Goal: Task Accomplishment & Management: Manage account settings

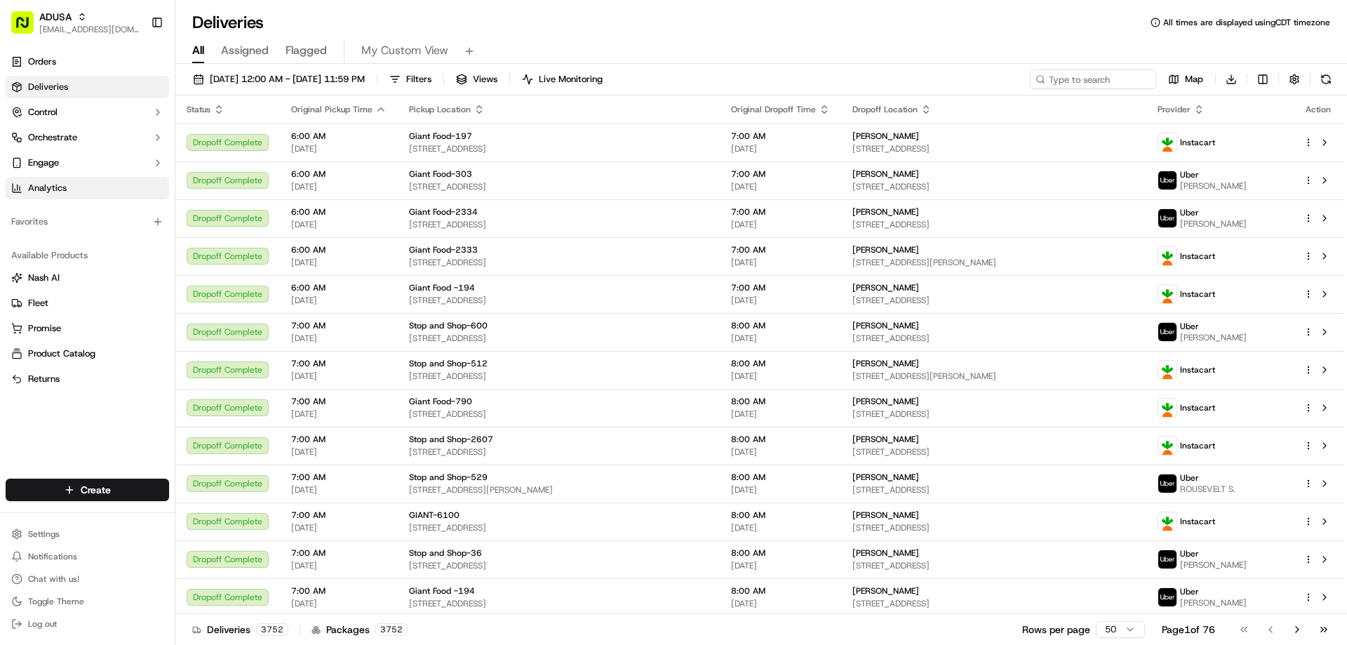
click at [64, 189] on span "Analytics" at bounding box center [47, 188] width 39 height 13
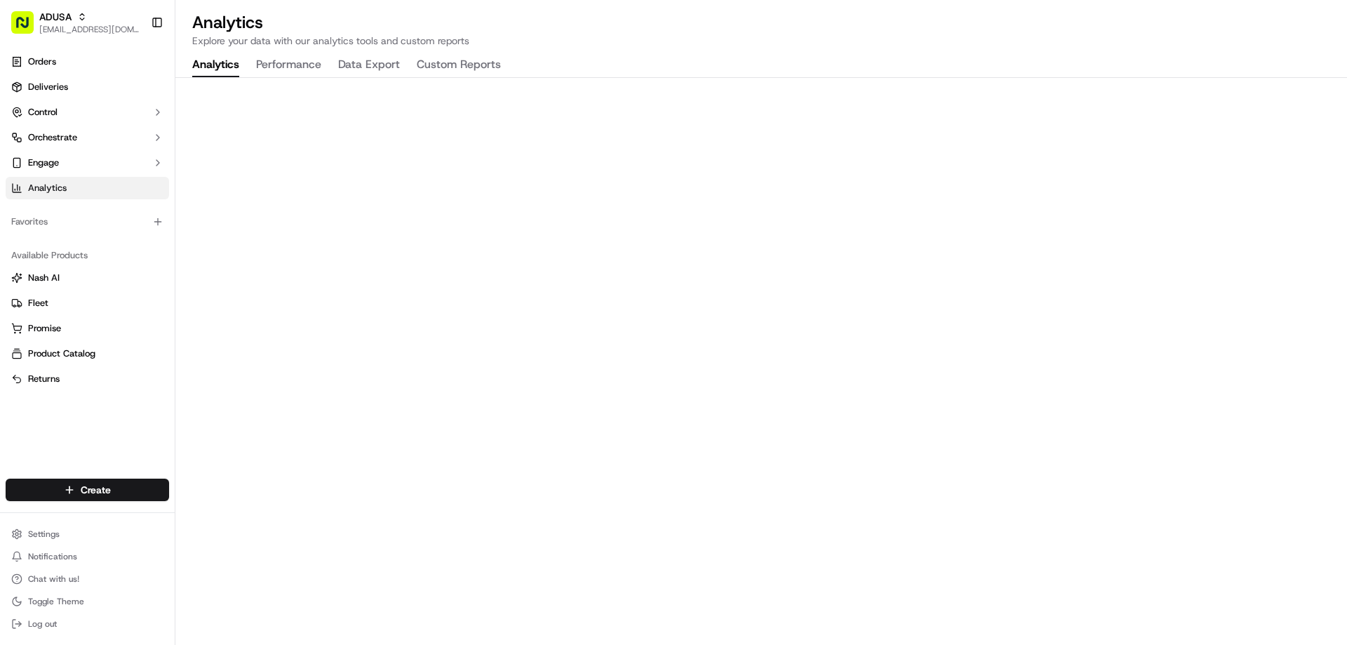
click at [440, 63] on button "Custom Reports" at bounding box center [459, 65] width 84 height 24
click at [949, 26] on h2 "Analytics" at bounding box center [761, 22] width 1138 height 22
click at [890, 51] on div "Analytics Explore your data with our analytics tools and custom reports Analyti…" at bounding box center [761, 322] width 1172 height 645
click at [59, 12] on span "ADUSA" at bounding box center [55, 17] width 32 height 14
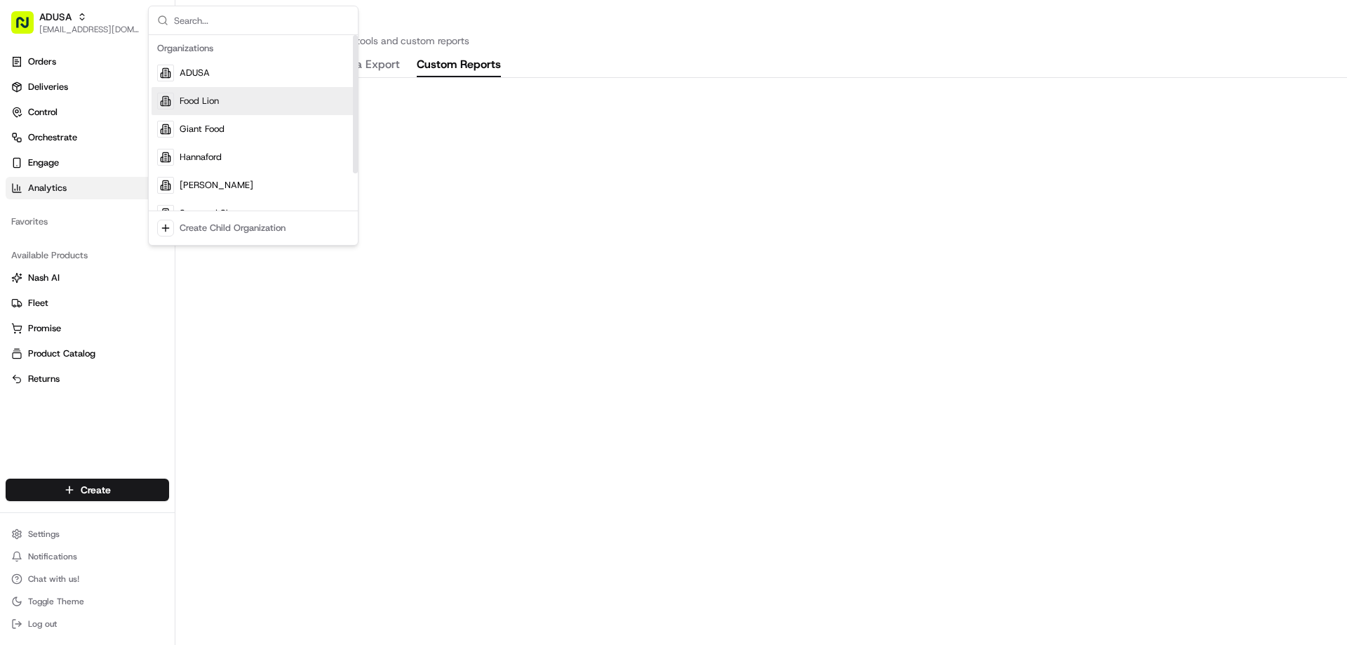
click at [188, 102] on span "Food Lion" at bounding box center [199, 101] width 39 height 13
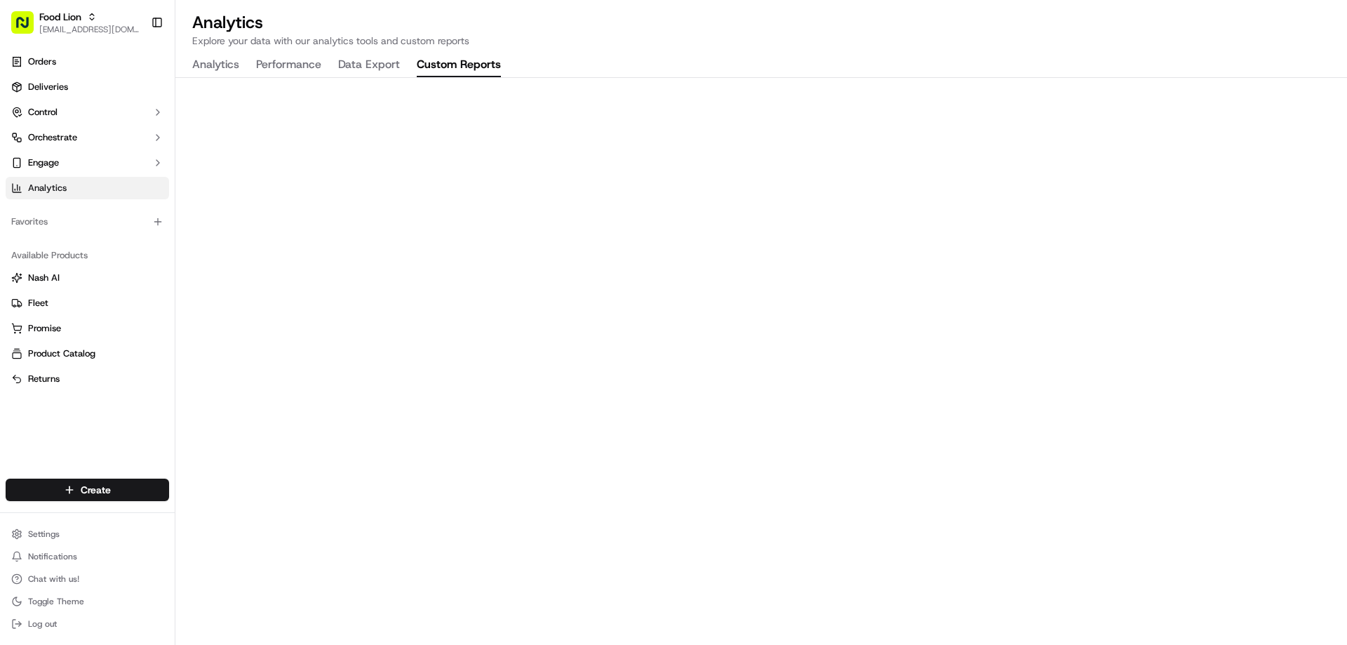
click at [466, 62] on button "Custom Reports" at bounding box center [459, 65] width 84 height 24
click at [79, 15] on span "Food Lion" at bounding box center [60, 17] width 42 height 14
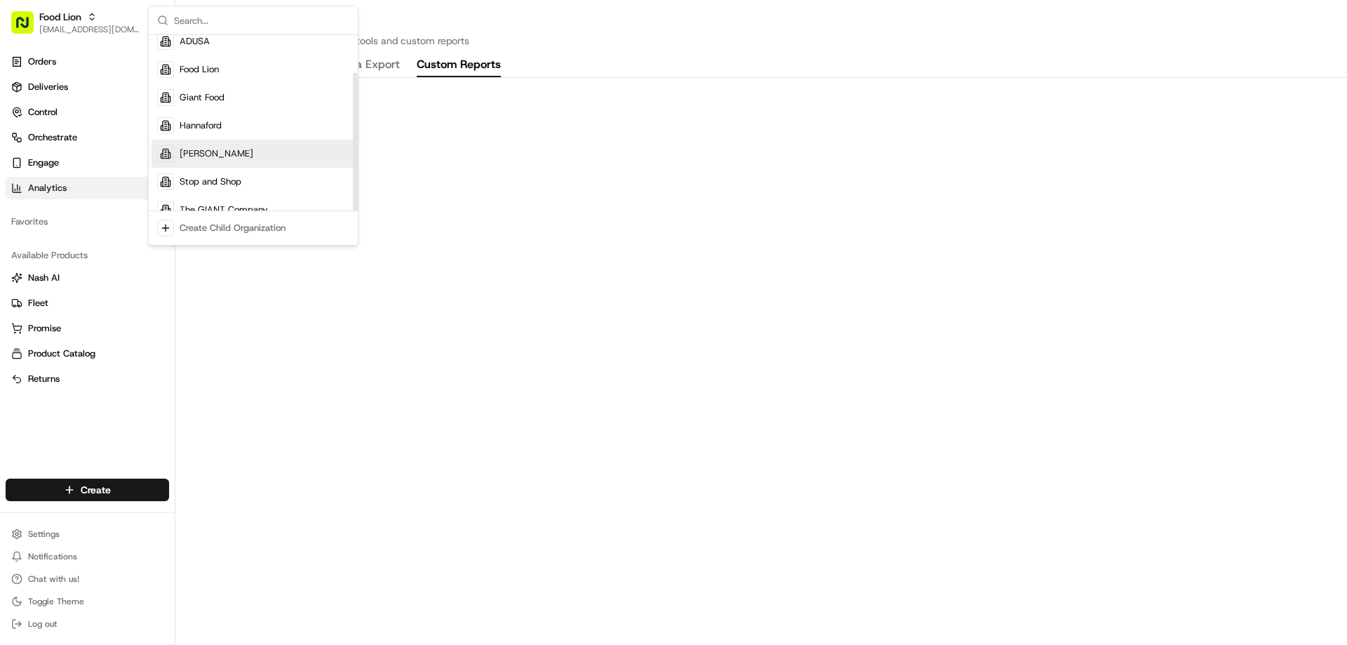
scroll to position [48, 0]
click at [238, 161] on span "Stop and Shop" at bounding box center [211, 165] width 62 height 13
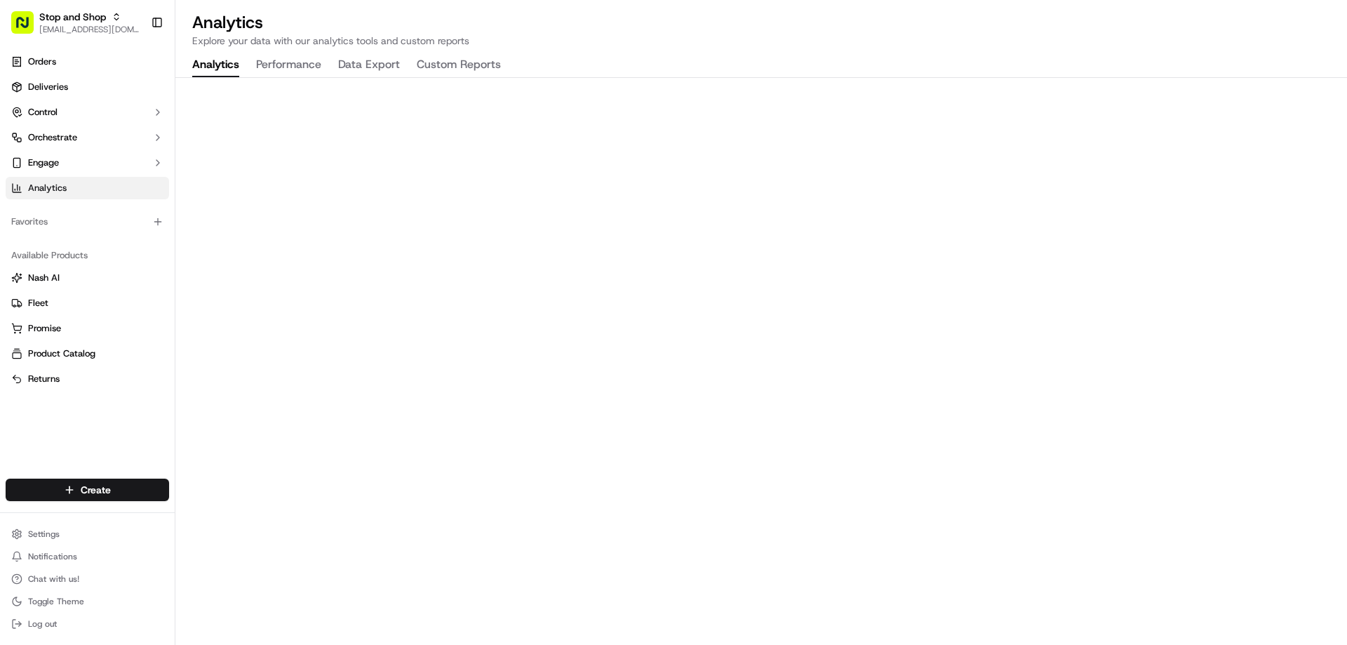
click at [454, 63] on button "Custom Reports" at bounding box center [459, 65] width 84 height 24
click at [130, 21] on button "Stop and Shop mkenney@adusa.com" at bounding box center [76, 23] width 140 height 34
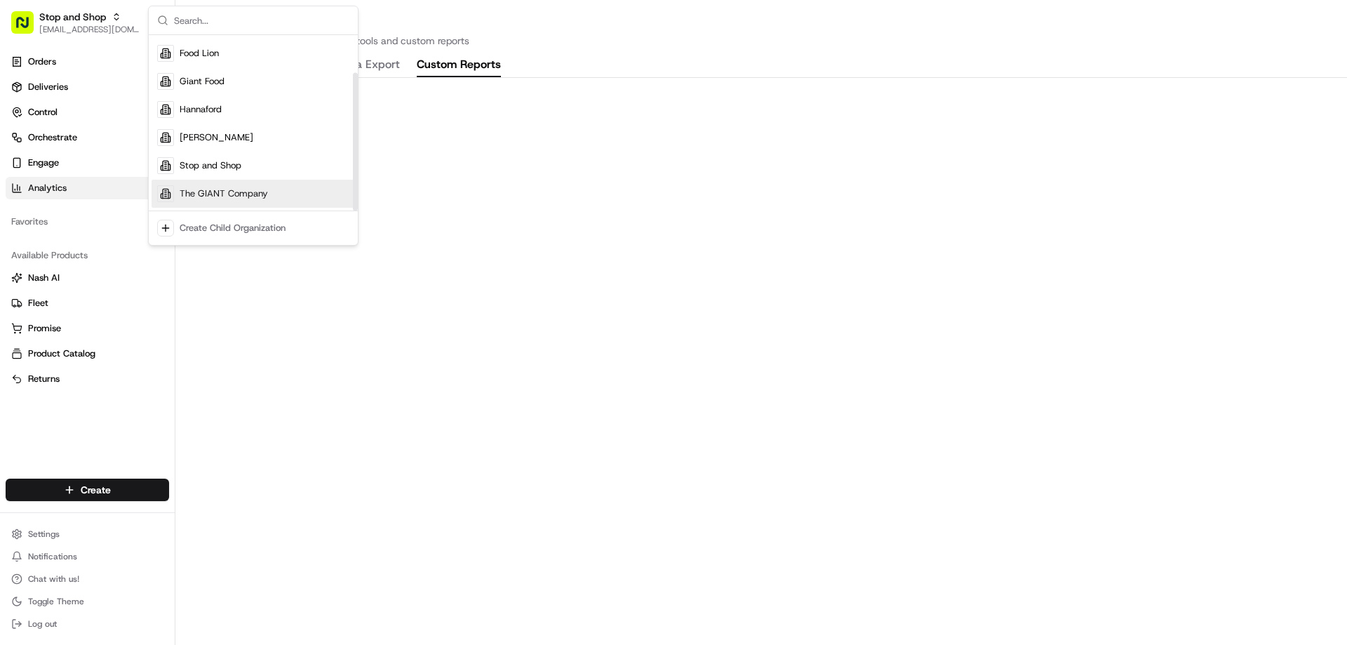
click at [216, 189] on span "The GIANT Company" at bounding box center [224, 193] width 88 height 13
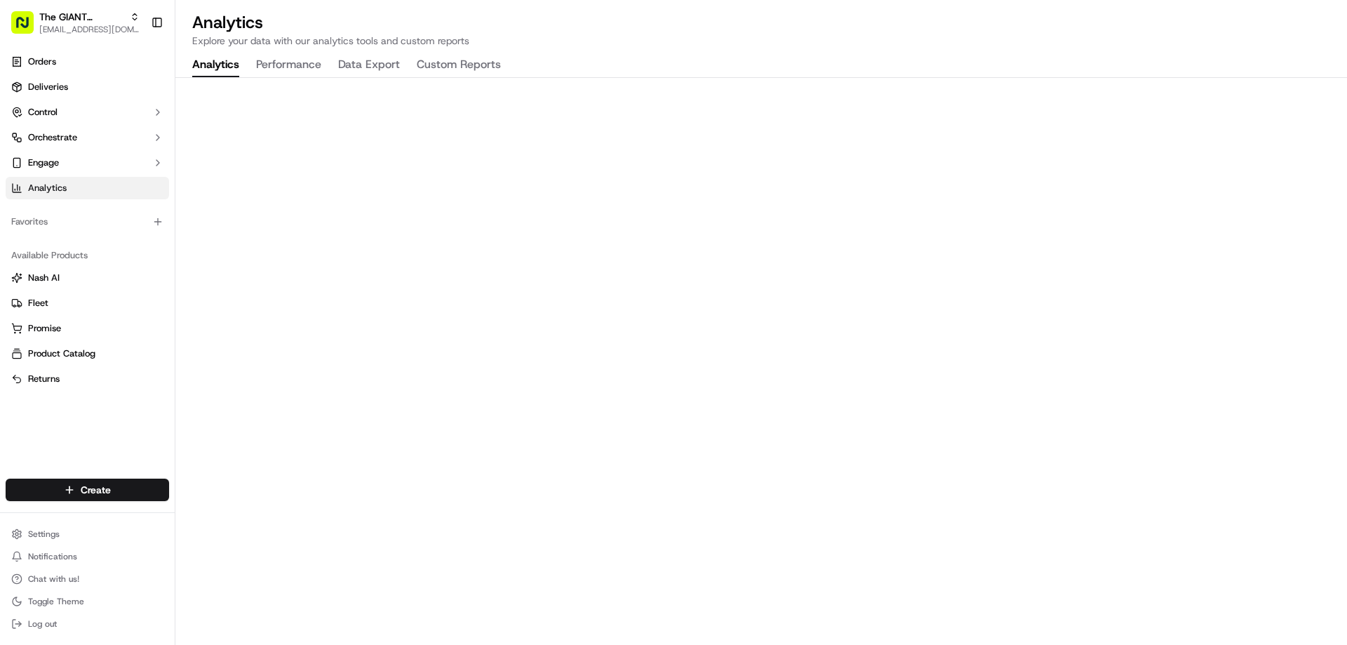
click at [450, 67] on button "Custom Reports" at bounding box center [459, 65] width 84 height 24
click at [78, 23] on span "The GIANT Company" at bounding box center [81, 17] width 85 height 14
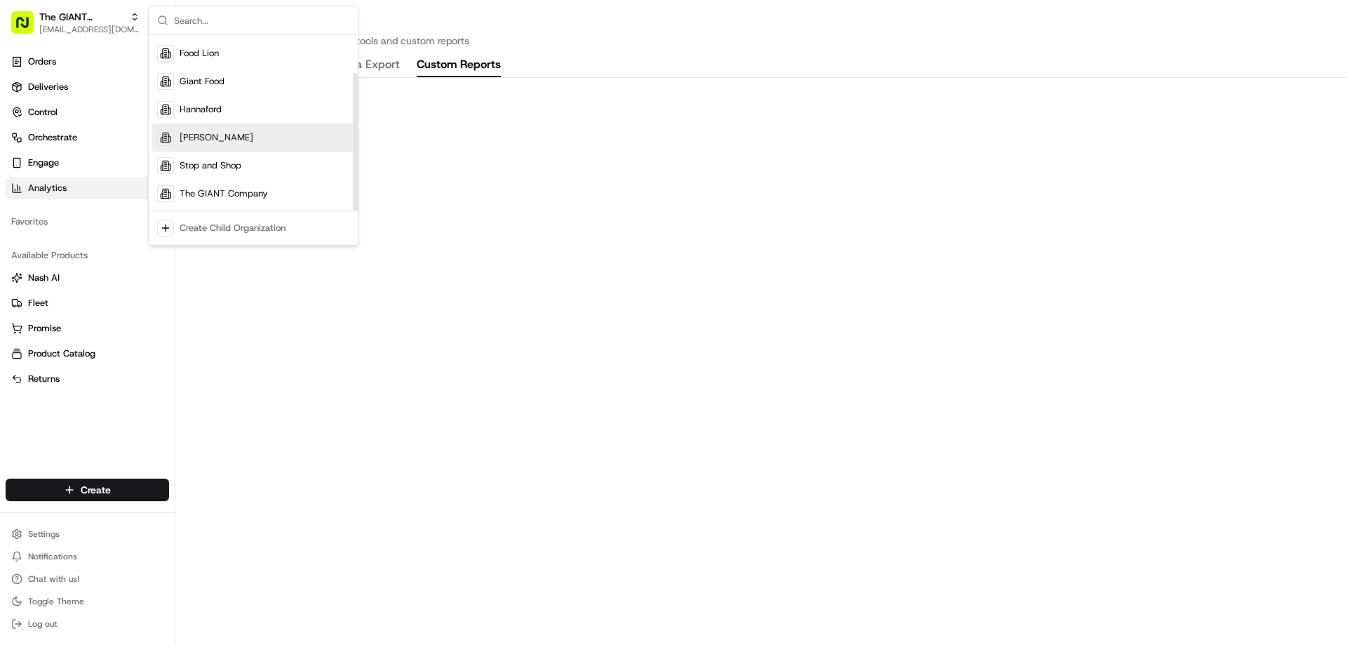
click at [203, 130] on div "[PERSON_NAME]" at bounding box center [253, 137] width 203 height 28
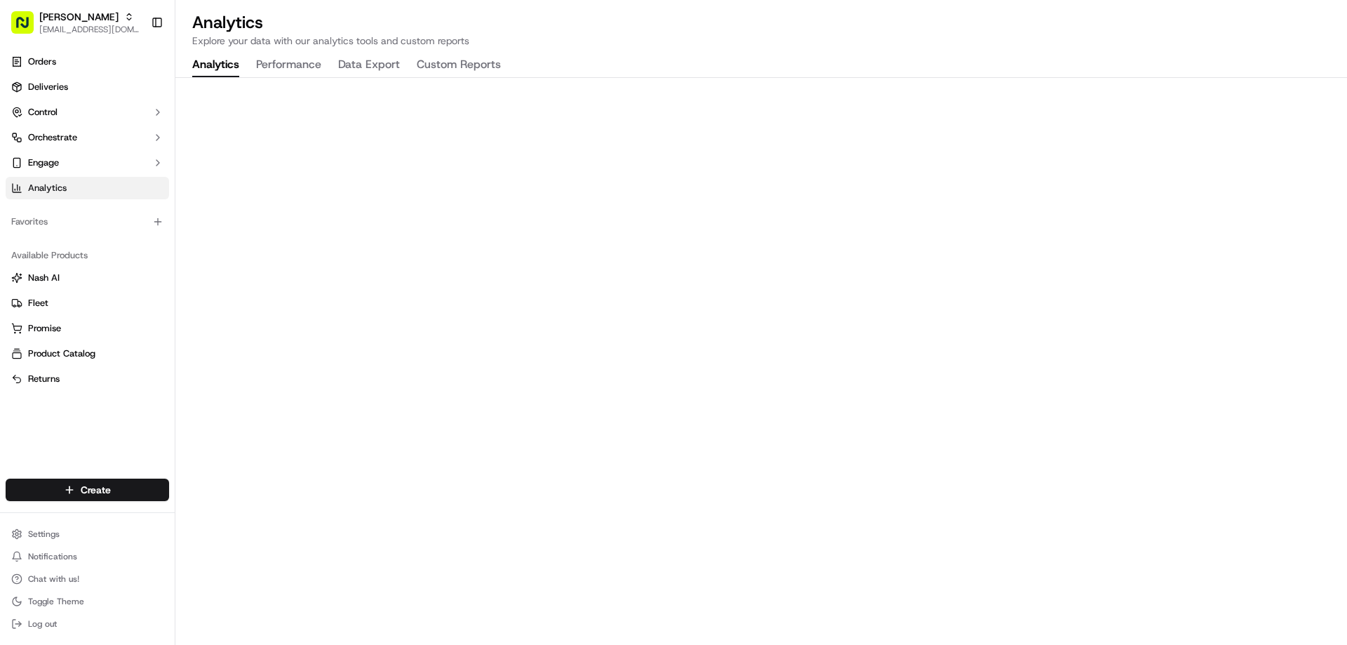
click at [481, 64] on button "Custom Reports" at bounding box center [459, 65] width 84 height 24
click at [124, 19] on icon "button" at bounding box center [129, 17] width 10 height 10
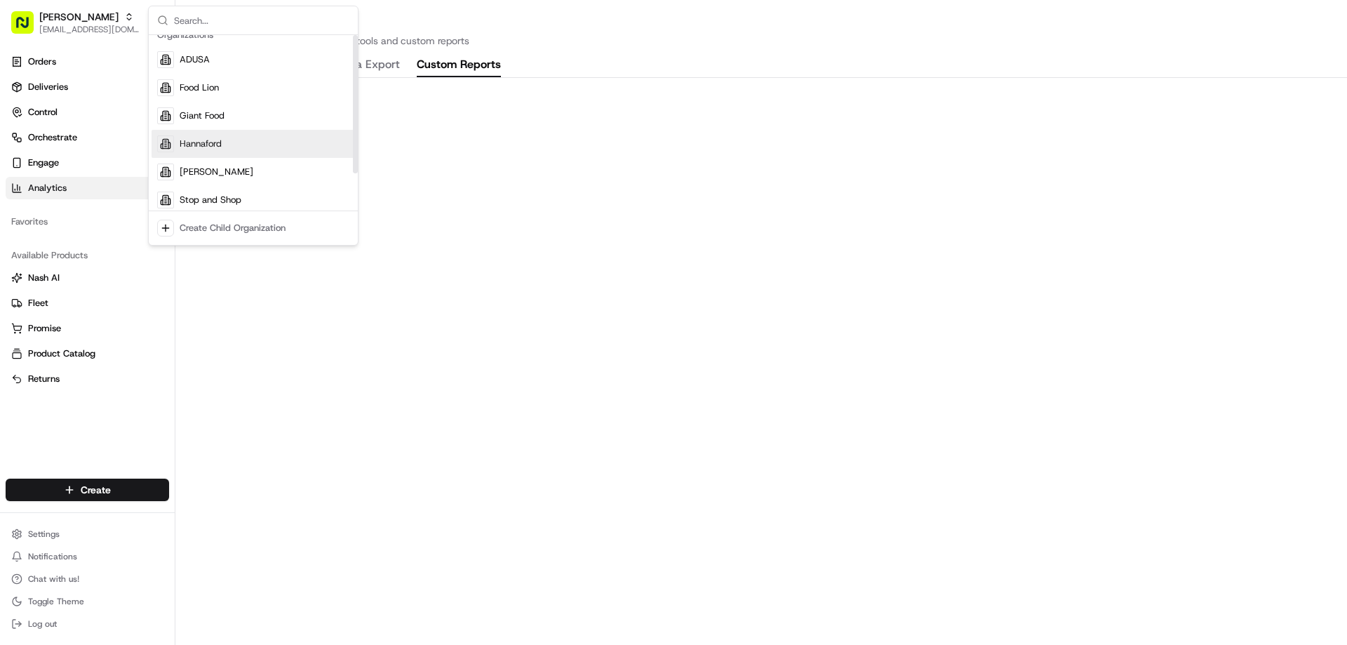
scroll to position [0, 0]
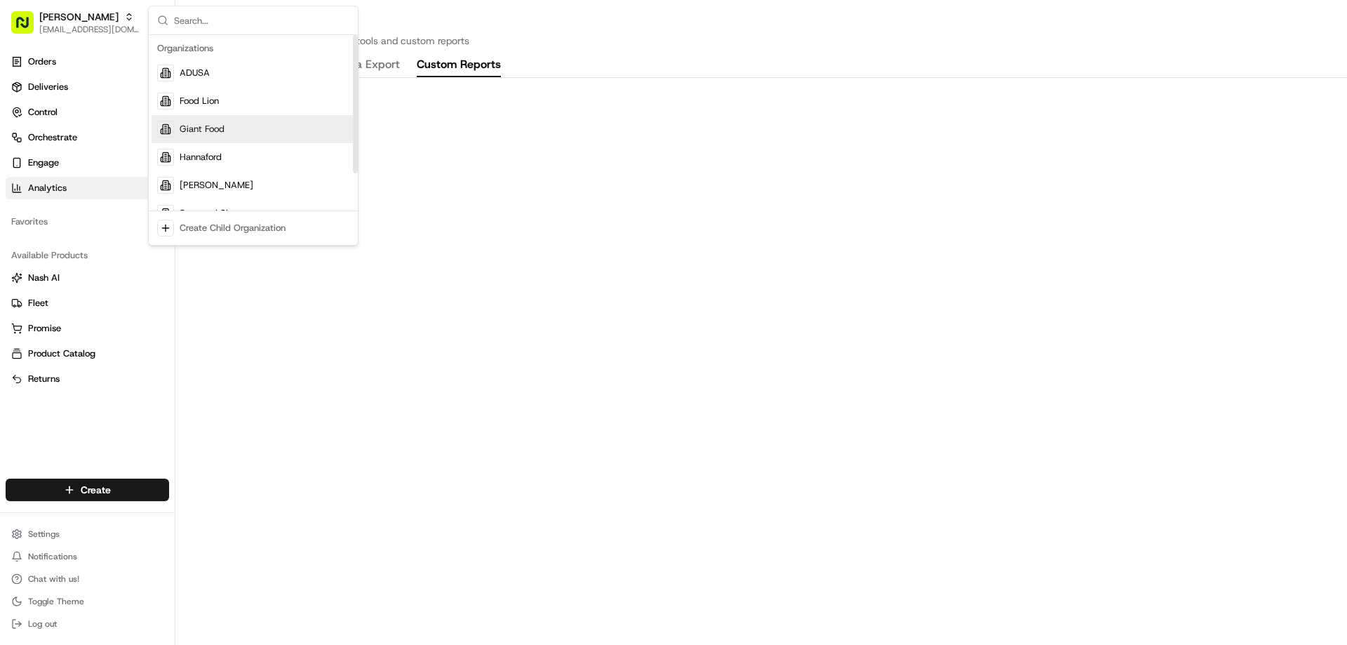
click at [210, 131] on span "Giant Food" at bounding box center [202, 129] width 45 height 13
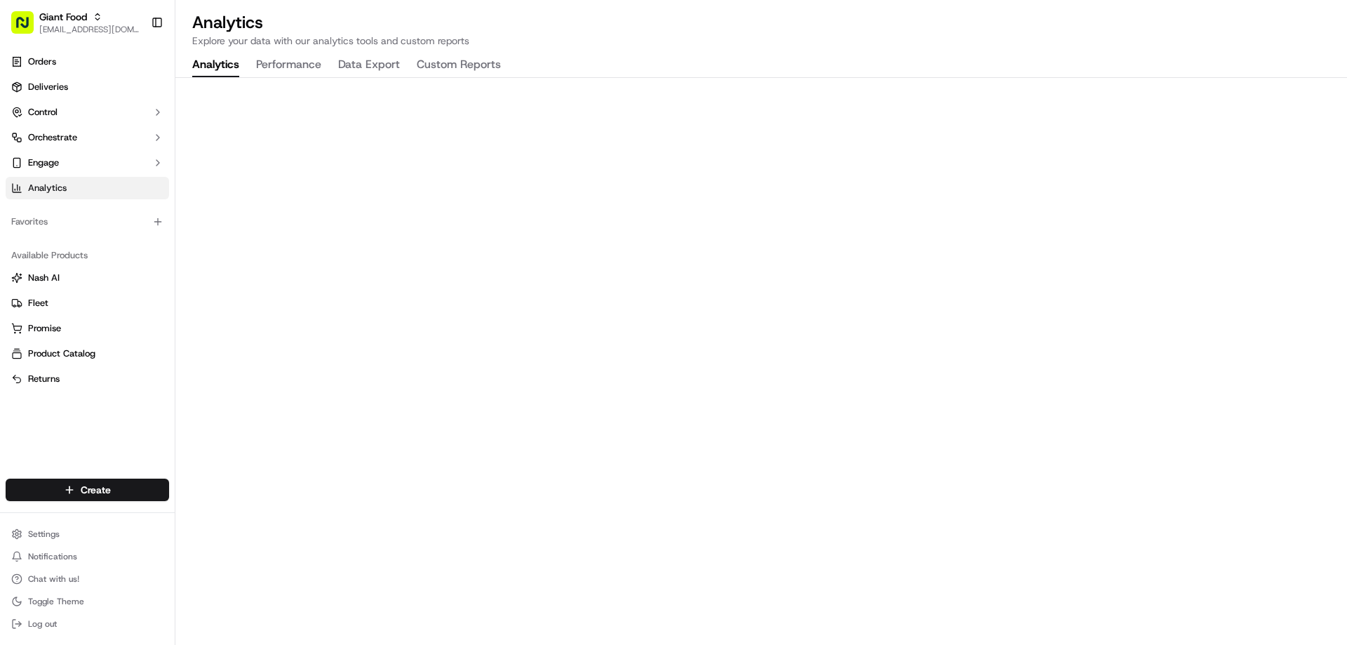
click at [440, 62] on button "Custom Reports" at bounding box center [459, 65] width 84 height 24
click at [803, 46] on p "Explore your data with our analytics tools and custom reports" at bounding box center [761, 41] width 1138 height 14
click at [1033, 54] on div "Analytics Explore your data with our analytics tools and custom reports Analyti…" at bounding box center [761, 322] width 1172 height 645
click at [218, 63] on button "Analytics" at bounding box center [215, 65] width 47 height 24
click at [453, 69] on button "Custom Reports" at bounding box center [459, 65] width 84 height 24
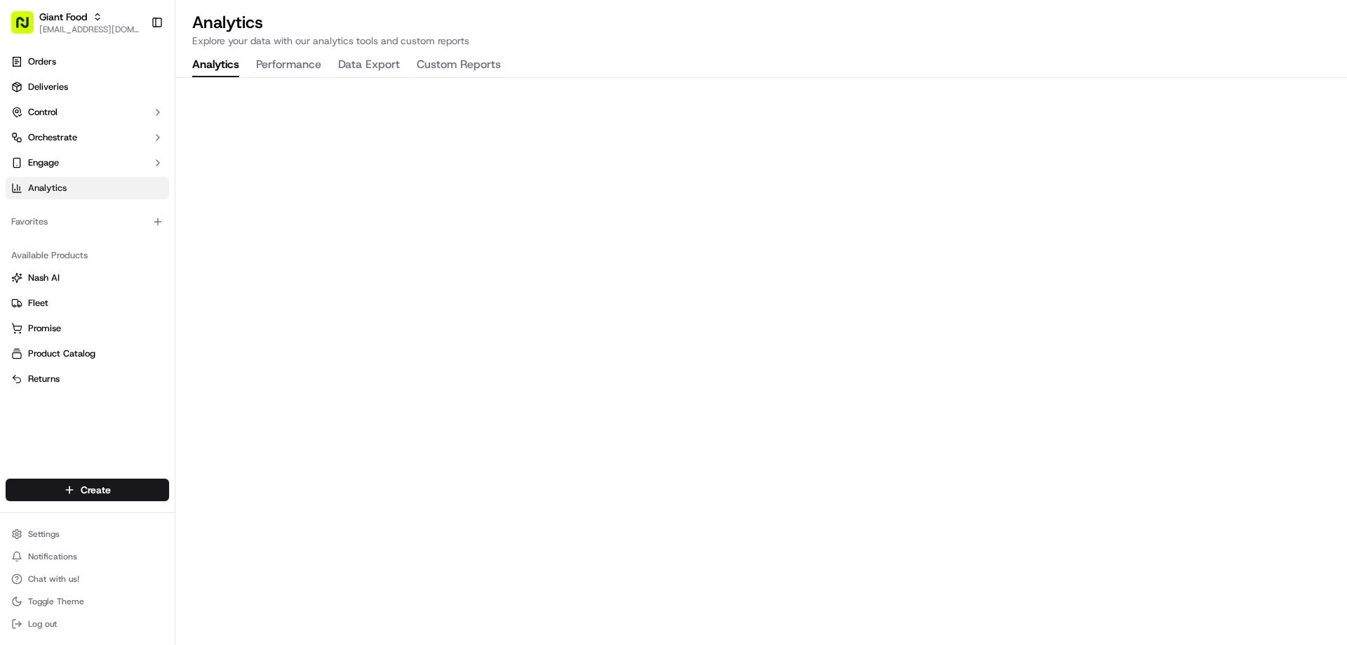
click at [213, 73] on button "Analytics" at bounding box center [215, 65] width 47 height 24
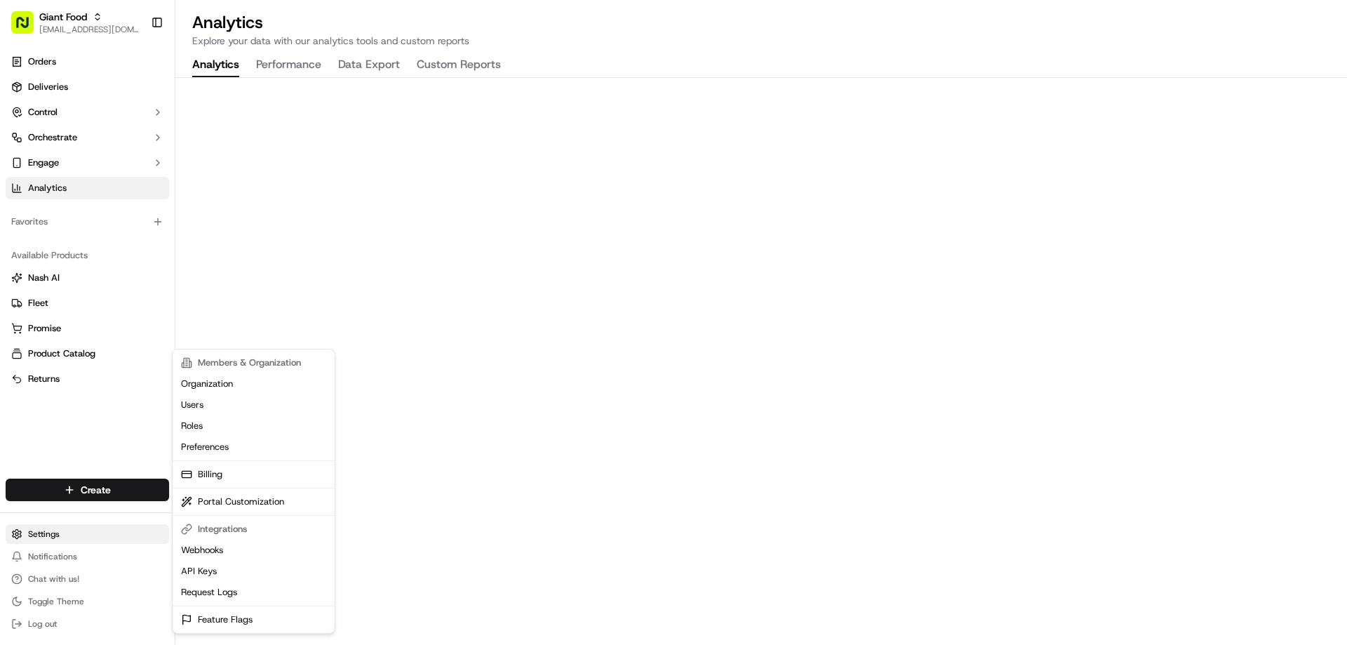
click at [46, 540] on html "Giant Food [EMAIL_ADDRESS][DOMAIN_NAME] Toggle Sidebar Orders Deliveries Contro…" at bounding box center [673, 322] width 1347 height 645
click at [212, 429] on link "Roles" at bounding box center [253, 425] width 156 height 21
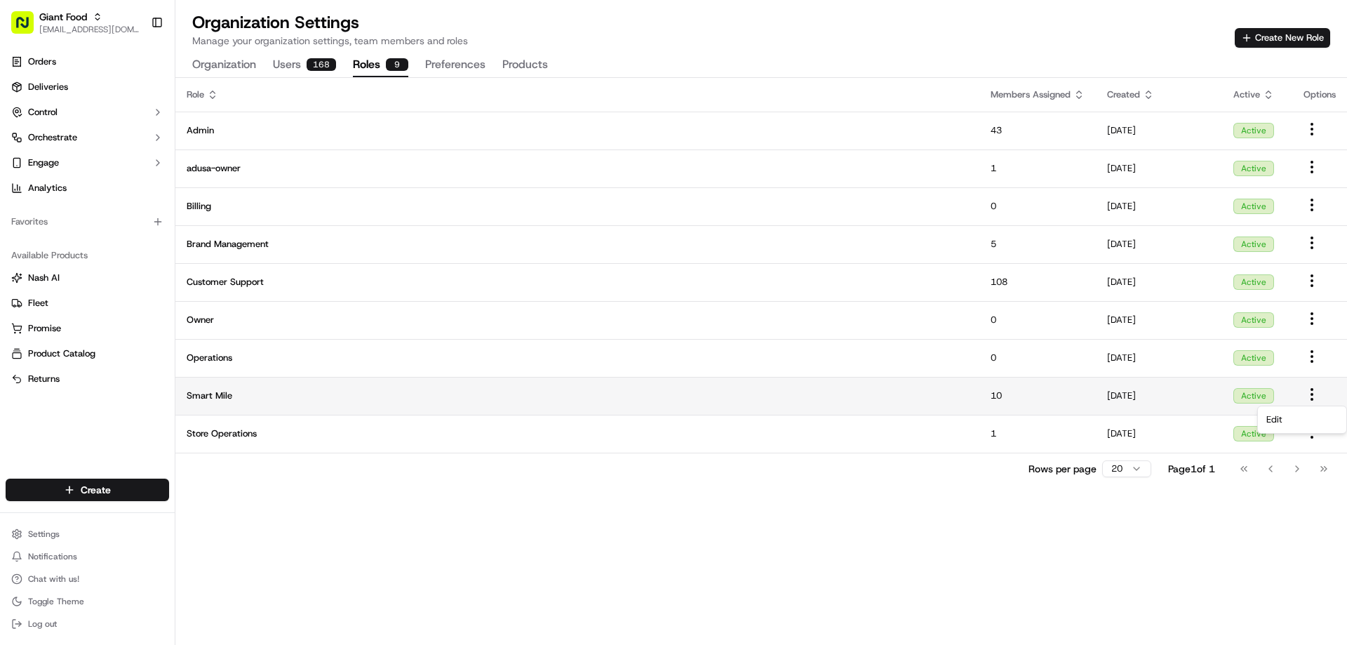
click at [1314, 396] on html "Giant Food [EMAIL_ADDRESS][DOMAIN_NAME] Toggle Sidebar Orders Deliveries Contro…" at bounding box center [673, 322] width 1347 height 645
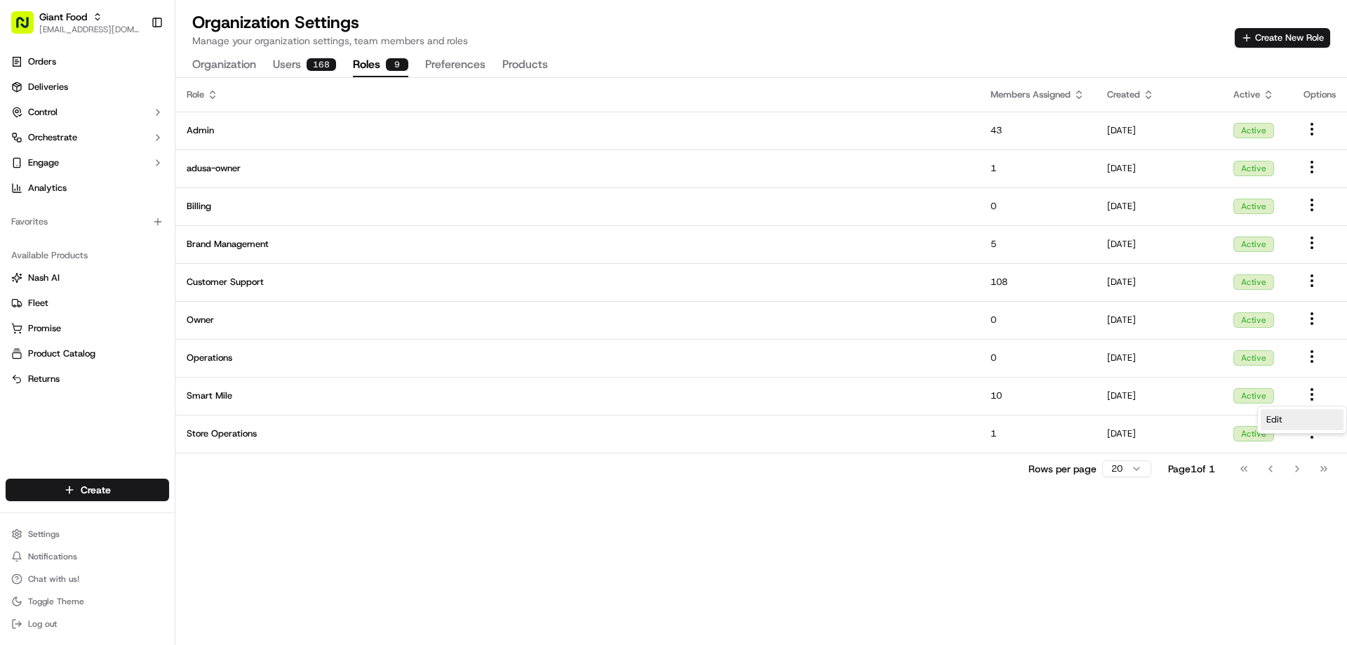
click at [1295, 422] on div "Edit" at bounding box center [1302, 419] width 83 height 21
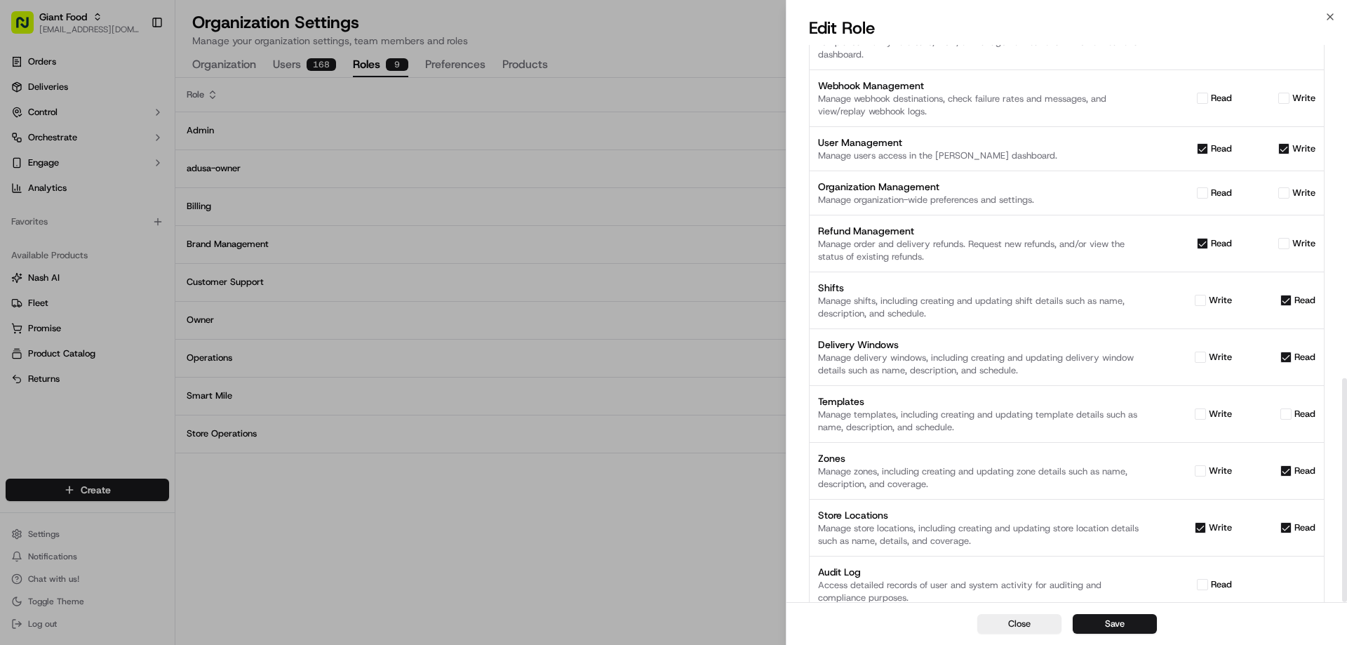
scroll to position [829, 0]
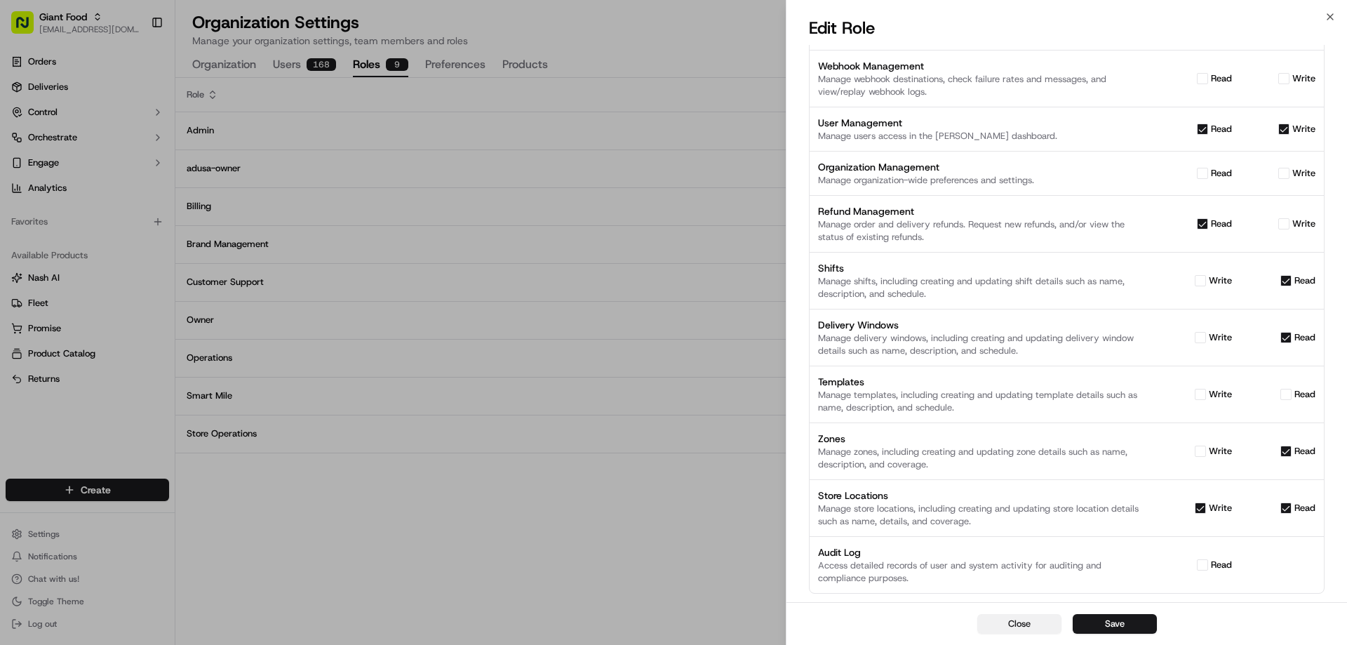
click at [1009, 622] on button "Close" at bounding box center [1019, 624] width 84 height 20
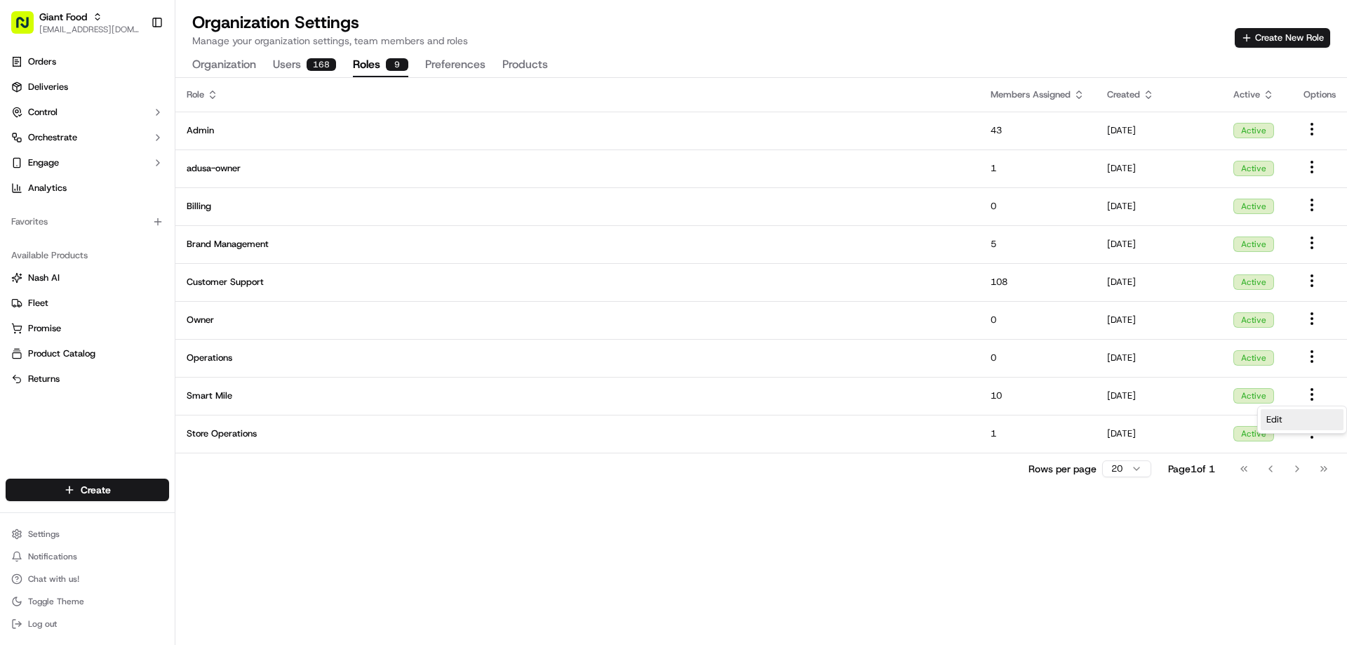
click at [1294, 417] on div "Edit" at bounding box center [1302, 419] width 83 height 21
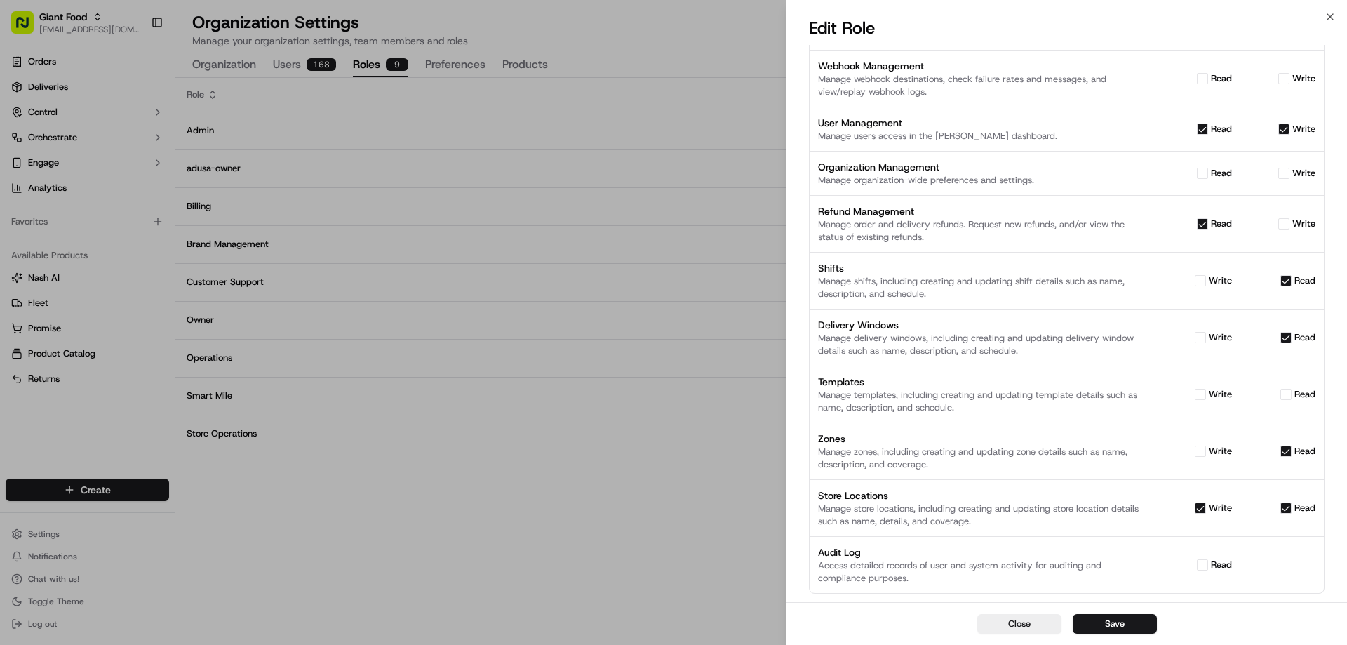
click at [1199, 451] on button "write" at bounding box center [1200, 451] width 11 height 11
checkbox input "true"
click at [1123, 620] on button "Save" at bounding box center [1115, 624] width 84 height 20
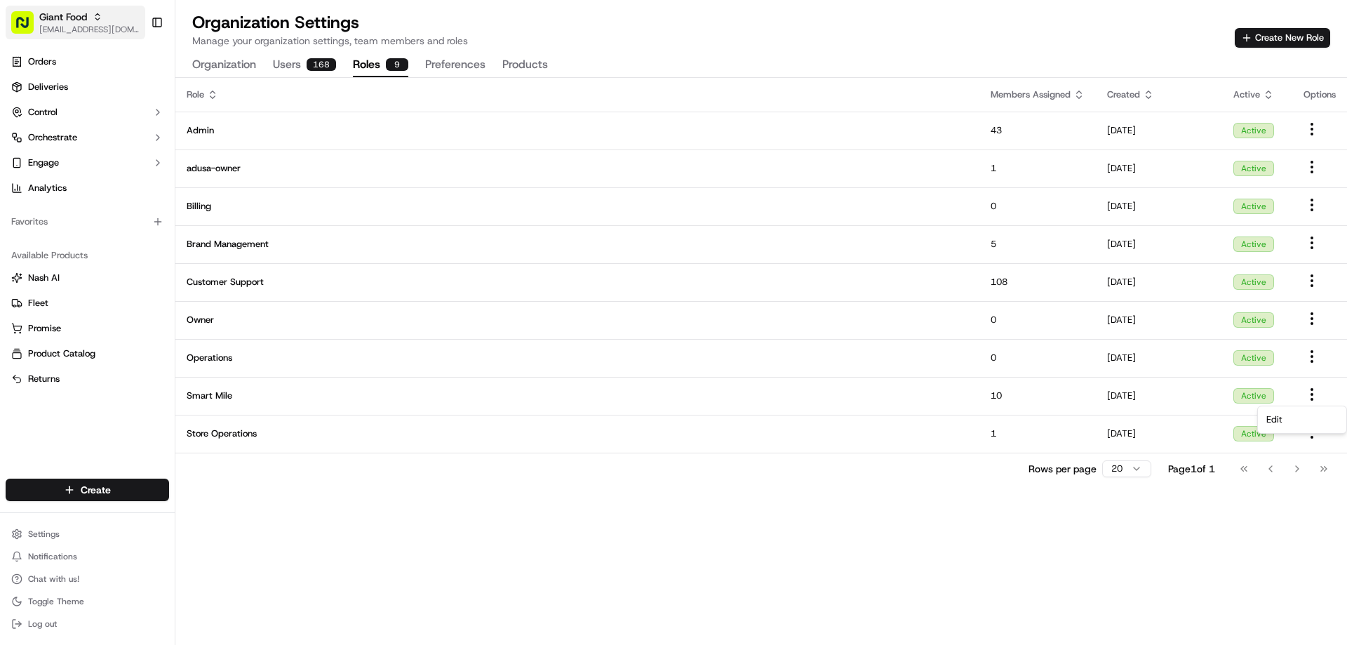
click at [79, 24] on span "[EMAIL_ADDRESS][DOMAIN_NAME]" at bounding box center [89, 29] width 100 height 11
click at [99, 11] on div "Giant Food" at bounding box center [89, 17] width 100 height 14
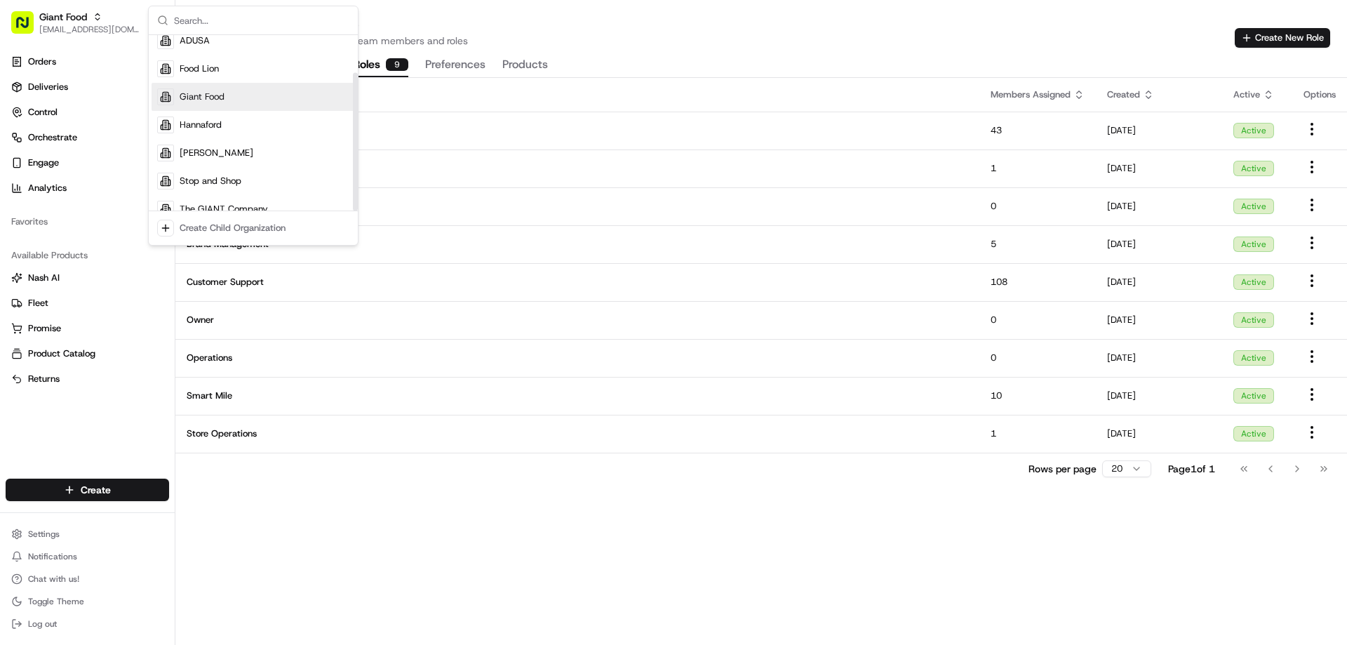
scroll to position [48, 0]
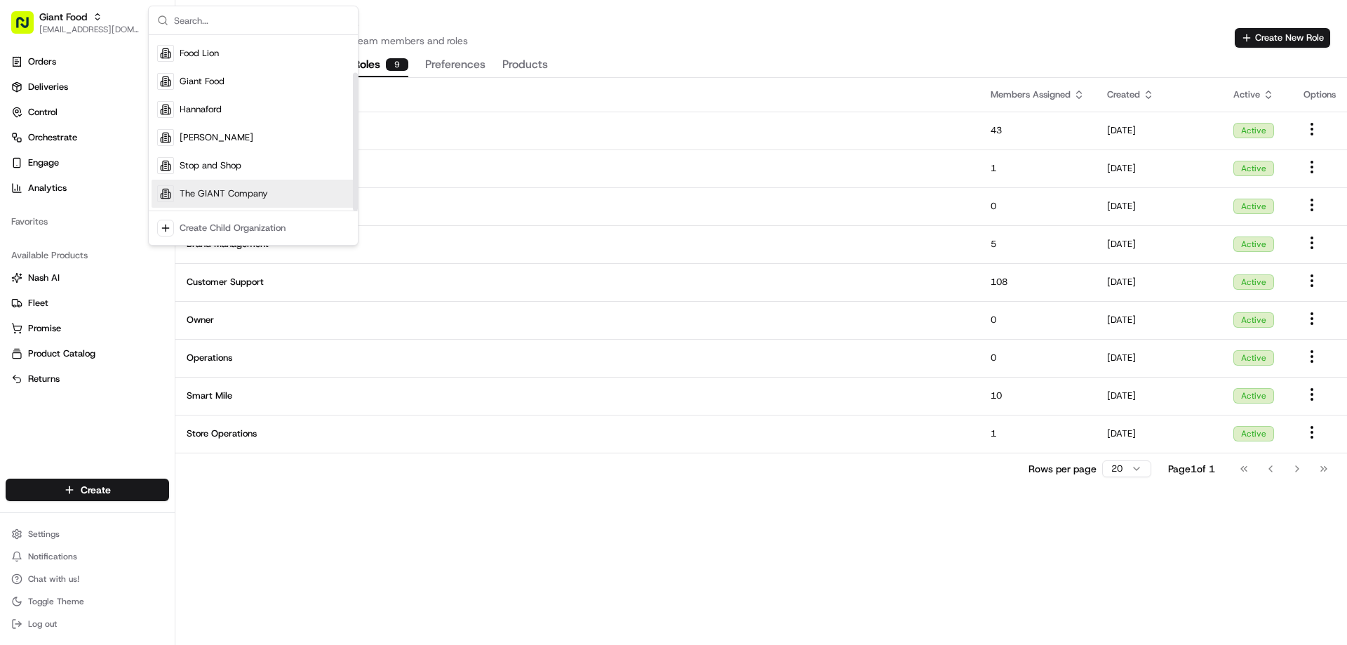
click at [202, 195] on span "The GIANT Company" at bounding box center [224, 193] width 88 height 13
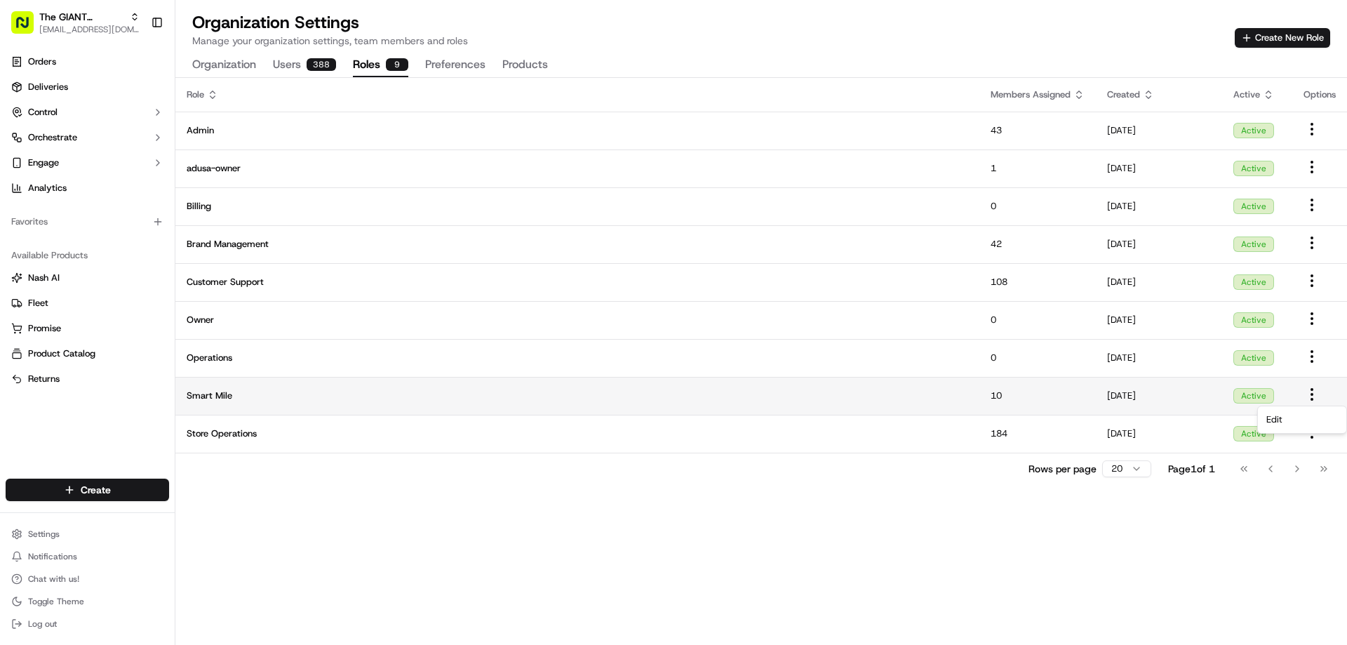
click at [1310, 396] on html "The GIANT Company [EMAIL_ADDRESS][DOMAIN_NAME] Toggle Sidebar Orders Deliveries…" at bounding box center [673, 322] width 1347 height 645
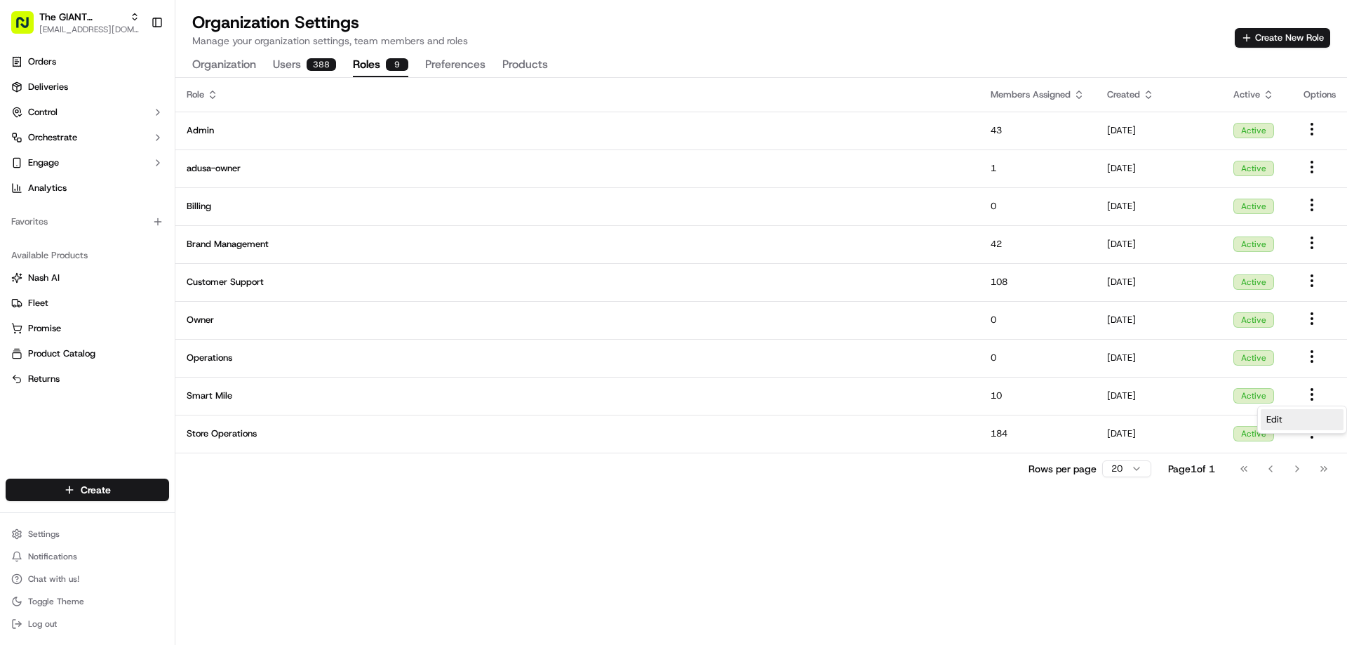
click at [1285, 414] on div "Edit" at bounding box center [1302, 419] width 83 height 21
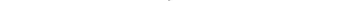
scroll to position [829, 0]
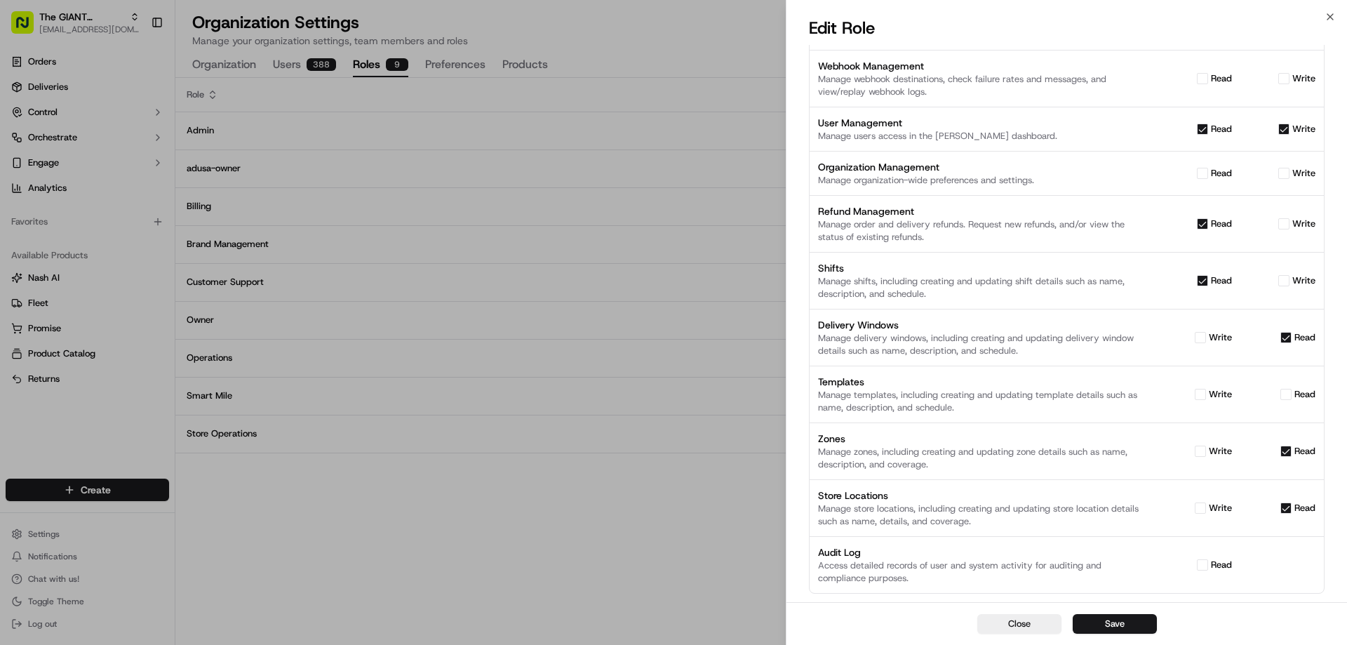
click at [1204, 507] on button "write" at bounding box center [1200, 507] width 11 height 11
checkbox input "true"
click at [1125, 626] on button "Save" at bounding box center [1115, 624] width 84 height 20
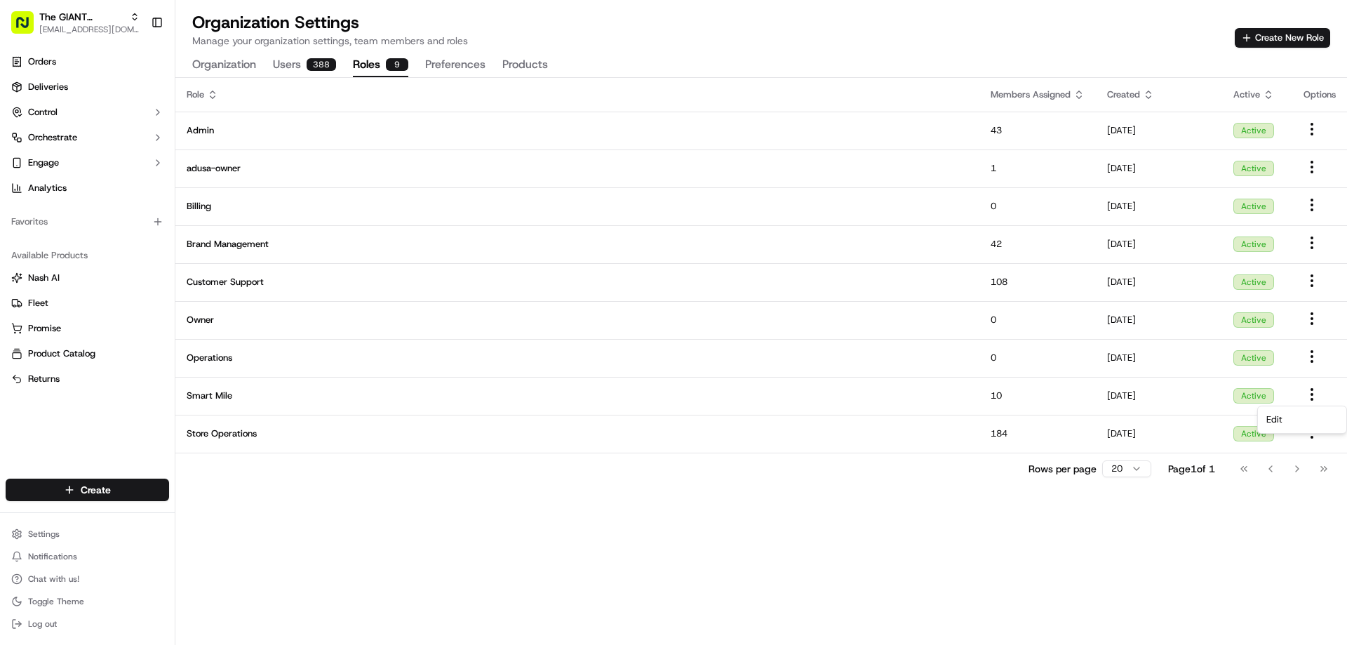
drag, startPoint x: 859, startPoint y: 617, endPoint x: 815, endPoint y: 625, distance: 44.9
click at [859, 617] on div "Role Members Assigned Created Active Options Admin 43 [DATE] Active adusa-owner…" at bounding box center [761, 361] width 1172 height 567
click at [75, 188] on link "Analytics" at bounding box center [87, 188] width 163 height 22
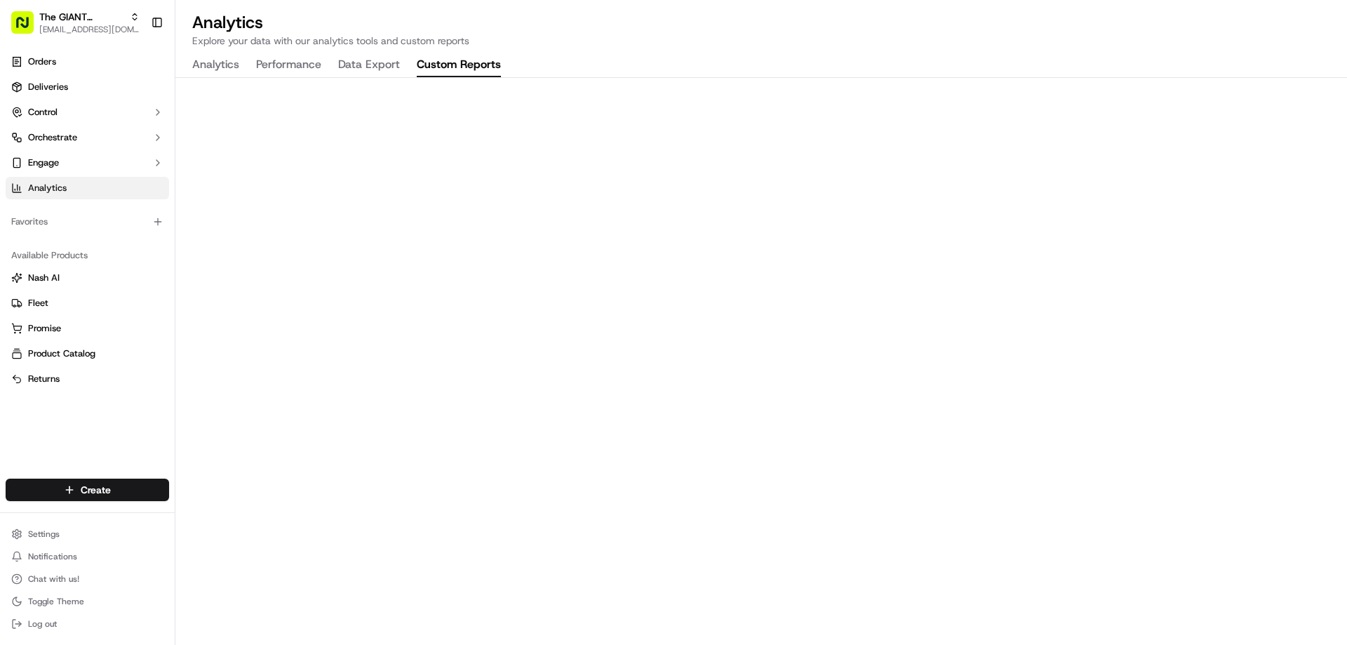
click at [457, 58] on button "Custom Reports" at bounding box center [459, 65] width 84 height 24
click at [91, 28] on span "[EMAIL_ADDRESS][DOMAIN_NAME]" at bounding box center [89, 29] width 100 height 11
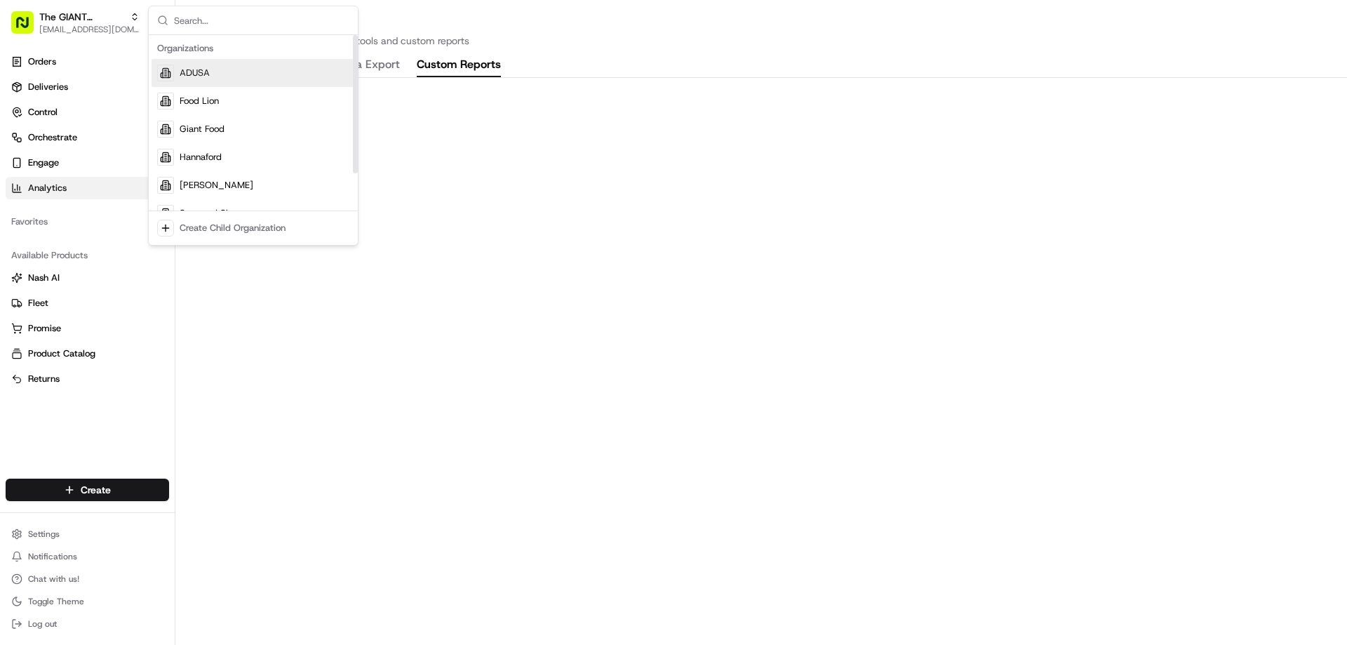
click at [198, 81] on div "ADUSA" at bounding box center [253, 73] width 203 height 28
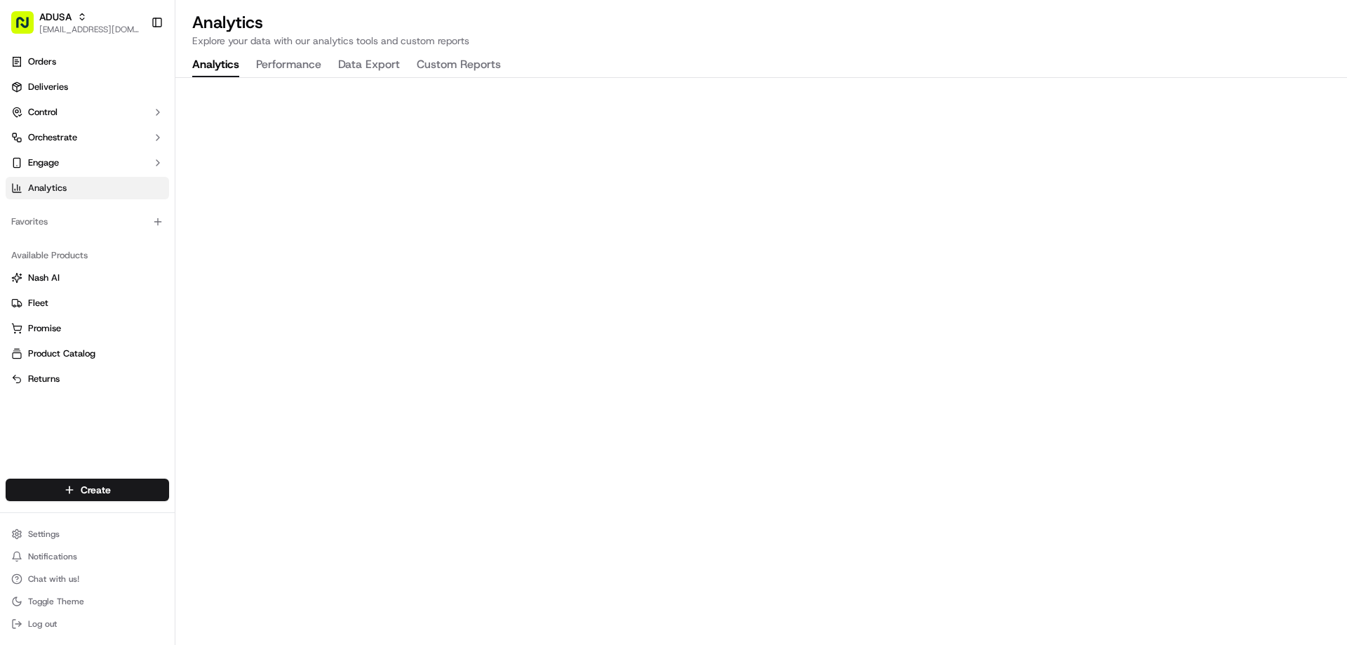
click at [472, 69] on button "Custom Reports" at bounding box center [459, 65] width 84 height 24
click at [381, 64] on button "Data Export" at bounding box center [369, 65] width 62 height 24
click at [297, 67] on button "Performance" at bounding box center [288, 65] width 65 height 24
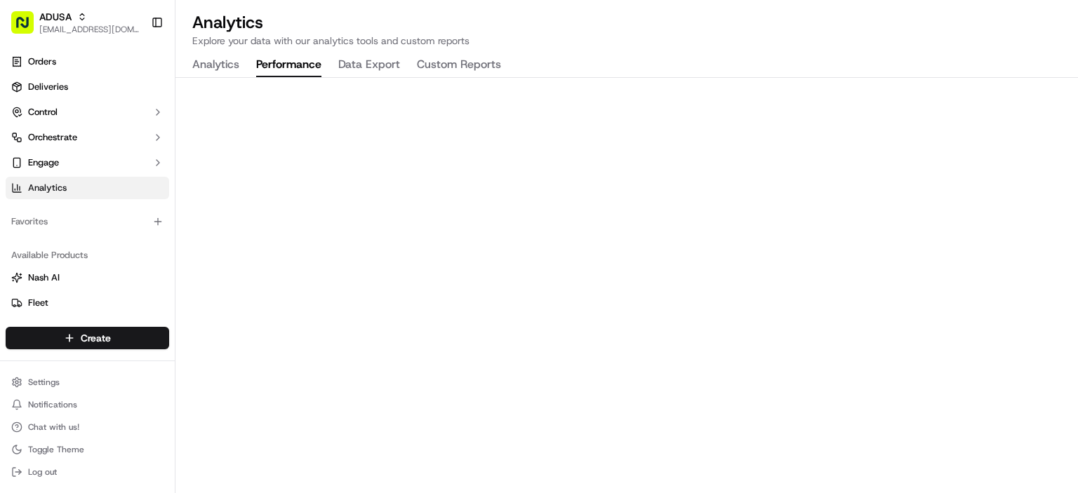
click at [664, 34] on p "Explore your data with our analytics tools and custom reports" at bounding box center [626, 41] width 869 height 14
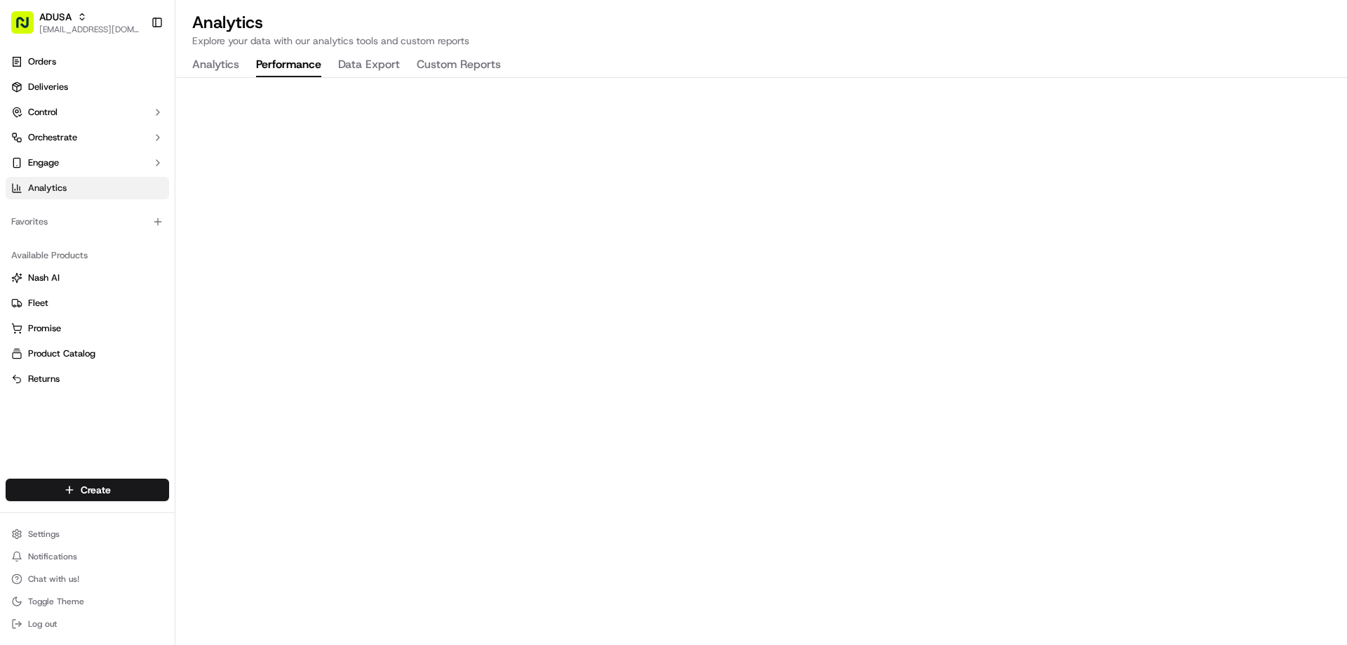
click at [1070, 59] on div "Analytics Explore your data with our analytics tools and custom reports Analyti…" at bounding box center [761, 322] width 1172 height 645
